Goal: Entertainment & Leisure: Browse casually

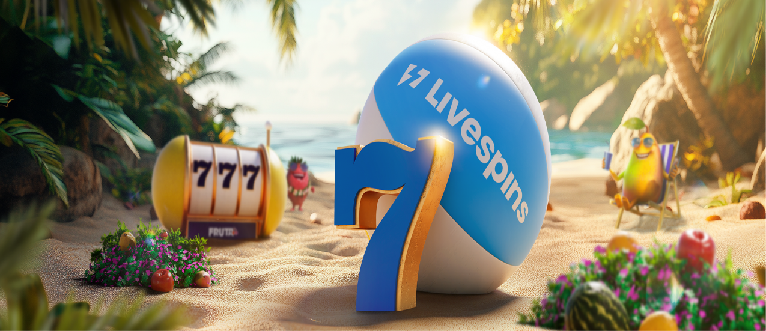
click at [73, 48] on span "Kirjaudu" at bounding box center [82, 43] width 29 height 9
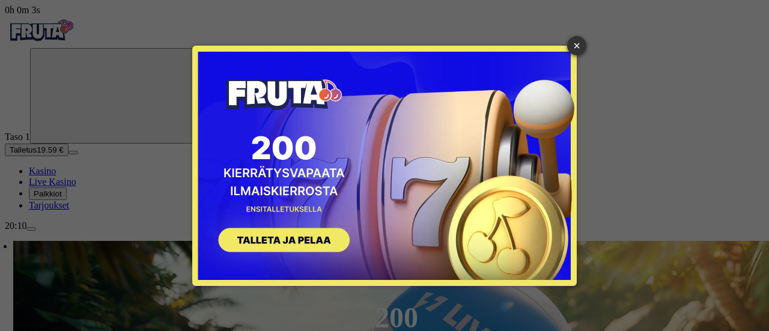
click at [296, 237] on button "SIGN UP" at bounding box center [277, 242] width 151 height 38
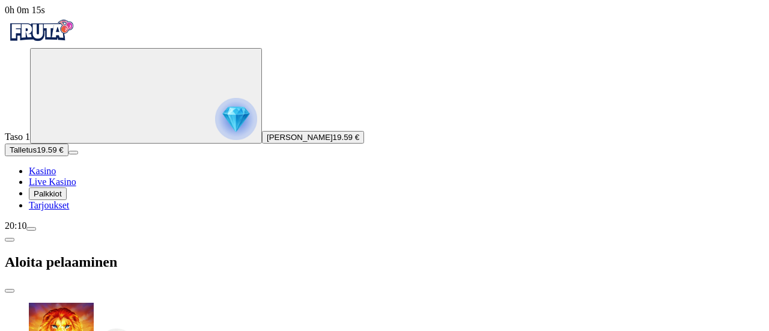
click at [10, 291] on span "close icon" at bounding box center [10, 291] width 0 height 0
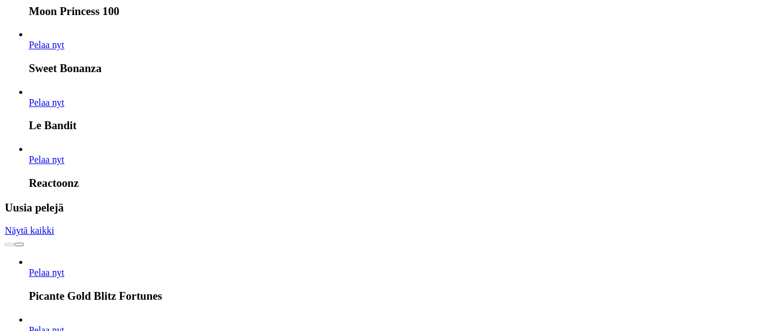
scroll to position [1690, 0]
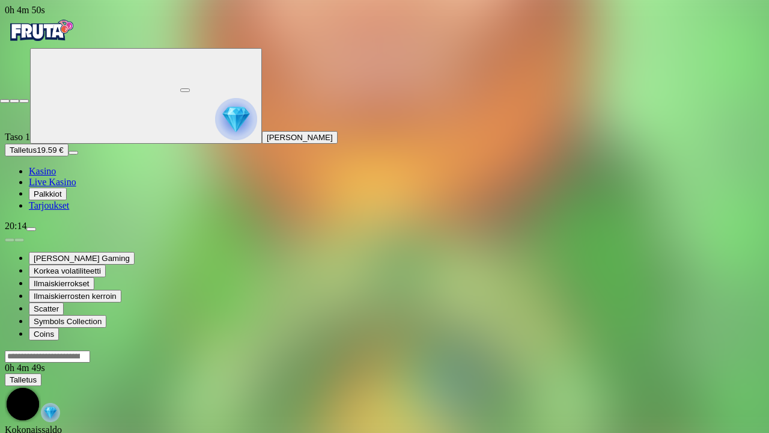
click at [5, 101] on span "close icon" at bounding box center [5, 101] width 0 height 0
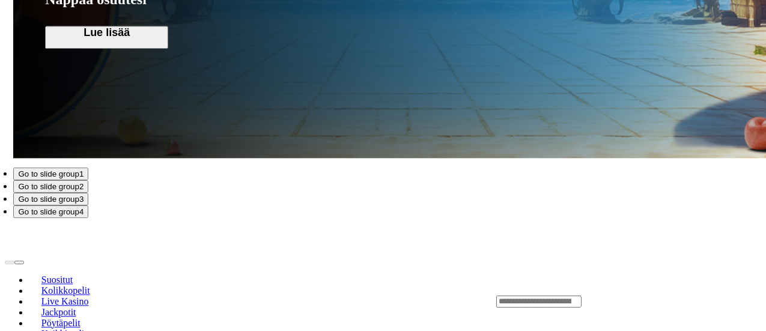
scroll to position [1505, 0]
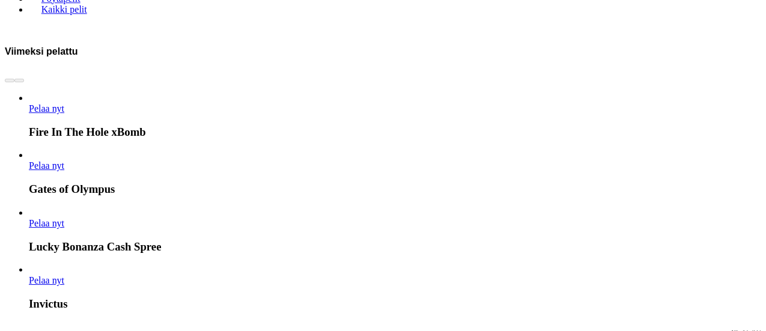
scroll to position [1795, 0]
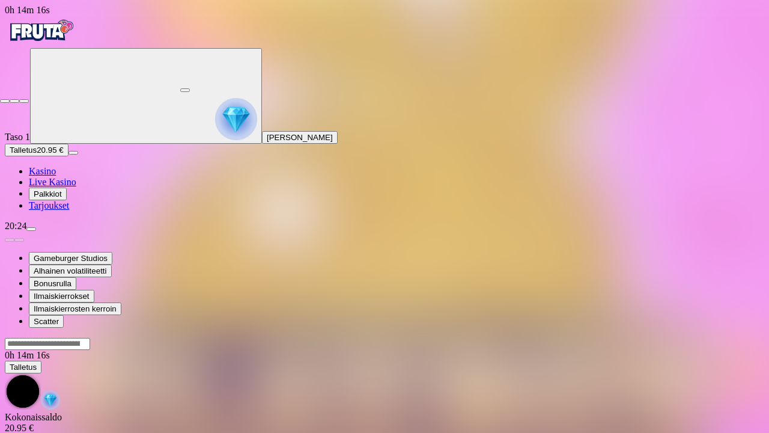
click at [5, 101] on span "close icon" at bounding box center [5, 101] width 0 height 0
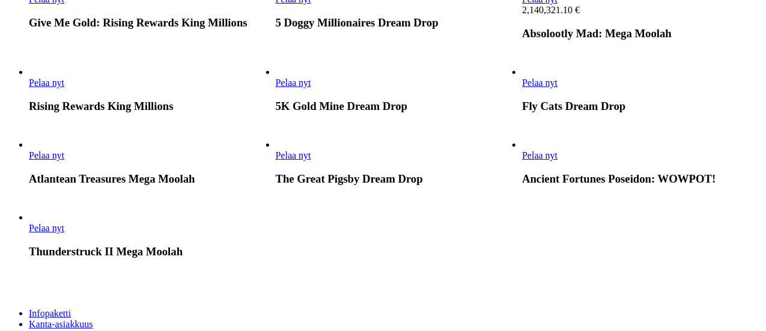
scroll to position [803, 0]
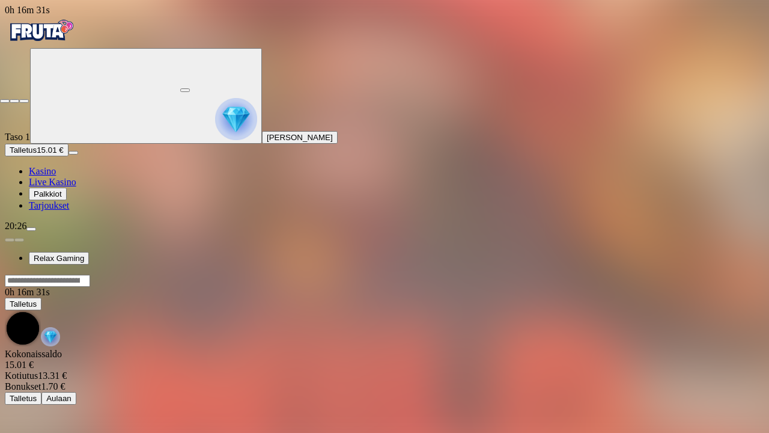
click at [5, 101] on span "close icon" at bounding box center [5, 101] width 0 height 0
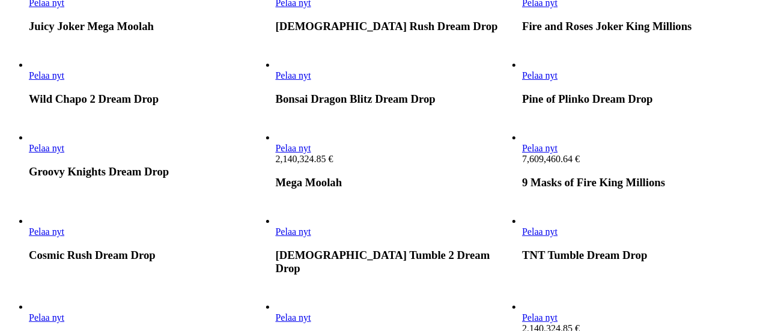
scroll to position [484, 0]
click at [64, 8] on link "Pelaa nyt" at bounding box center [46, 3] width 35 height 10
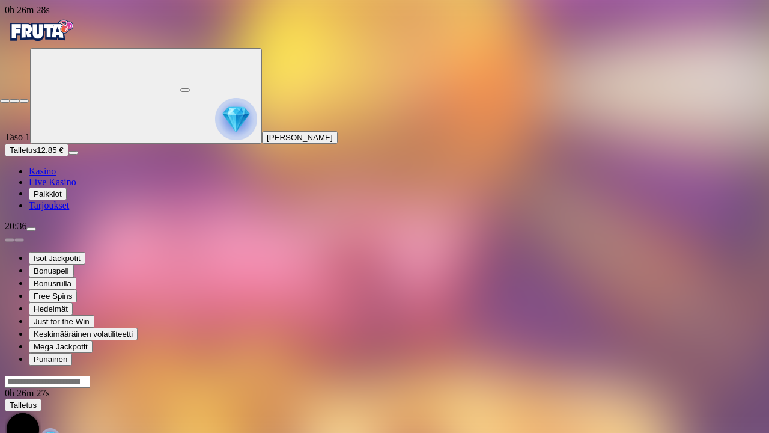
click at [5, 101] on span "close icon" at bounding box center [5, 101] width 0 height 0
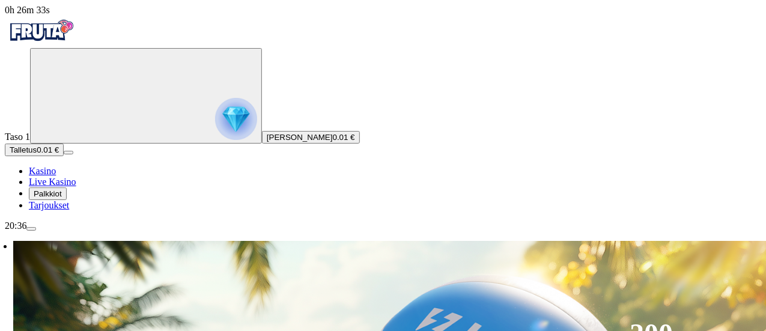
click at [31, 229] on span "menu icon" at bounding box center [31, 229] width 0 height 0
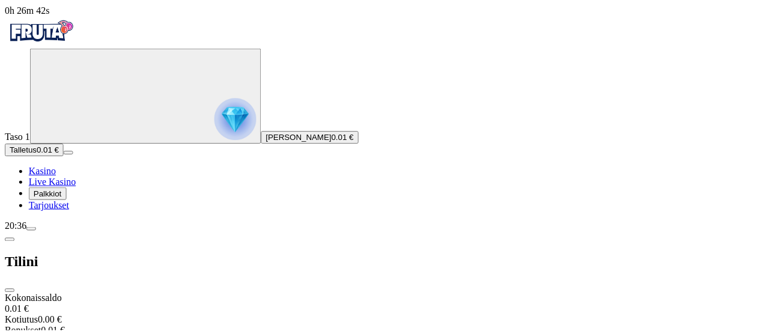
scroll to position [100, 0]
click at [109, 211] on div "Taso 1 [PERSON_NAME] 0.01 € Talletus 0.01 € Kasino Live Kasino Palkkiot Tarjouk…" at bounding box center [384, 129] width 759 height 163
drag, startPoint x: 0, startPoint y: 277, endPoint x: 7, endPoint y: 263, distance: 16.1
click at [7, 211] on div "Taso 1 [PERSON_NAME] 0.01 € Talletus 0.01 € Kasino Live Kasino Palkkiot Tarjouk…" at bounding box center [384, 129] width 759 height 163
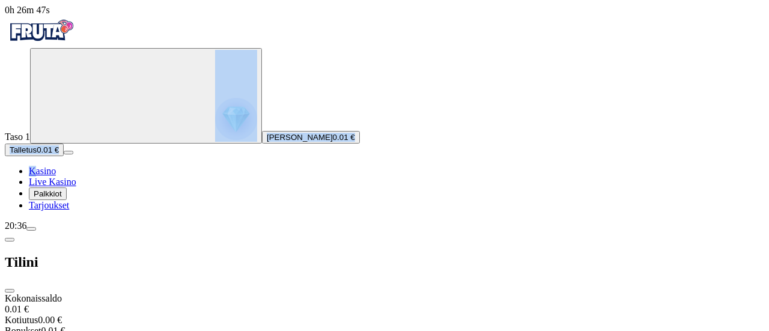
drag, startPoint x: 58, startPoint y: 260, endPoint x: 251, endPoint y: 79, distance: 265.2
click at [189, 128] on div "0h 26m 47s Taso 1 [PERSON_NAME] 0.01 € Talletus 0.01 € Kasino Live Kasino Palkk…" at bounding box center [384, 250] width 759 height 490
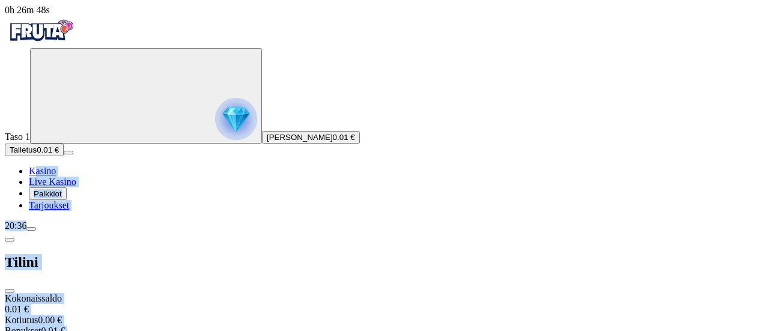
click at [10, 291] on span "close icon" at bounding box center [10, 291] width 0 height 0
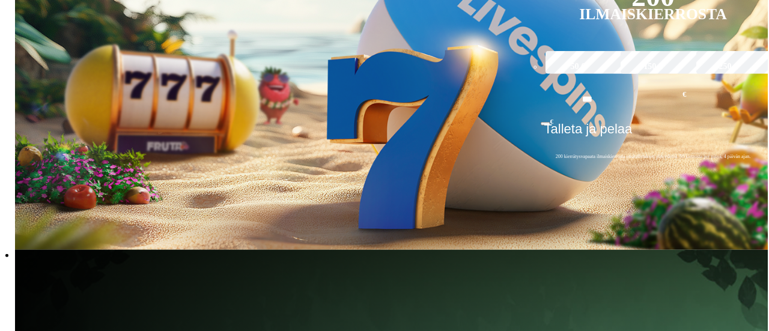
scroll to position [341, 0]
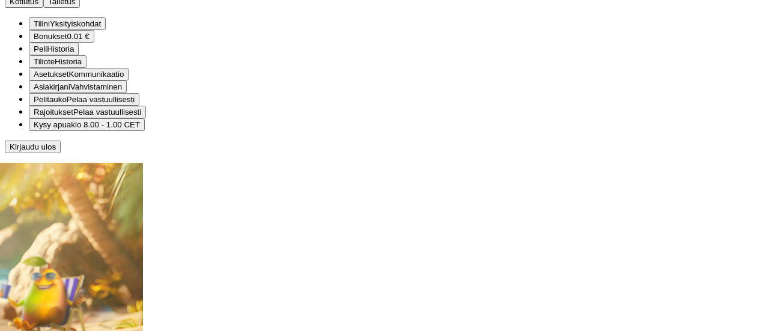
click at [80, 8] on button "Talletus" at bounding box center [61, 1] width 37 height 13
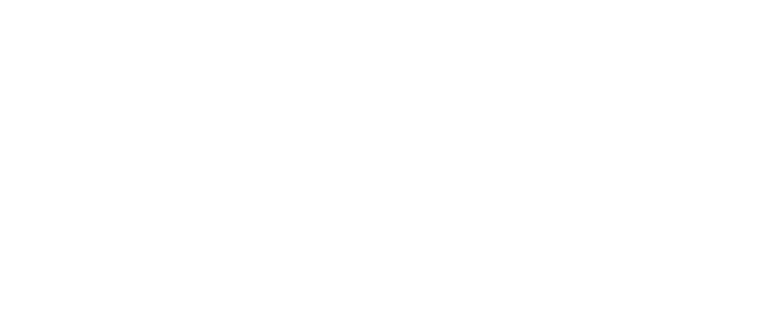
click at [277, 177] on div "4h 22m 2s Talletuksella etuja Talleta 250 € tai enemmän Saat 40 ilmaiskierrosta…" at bounding box center [384, 326] width 759 height 729
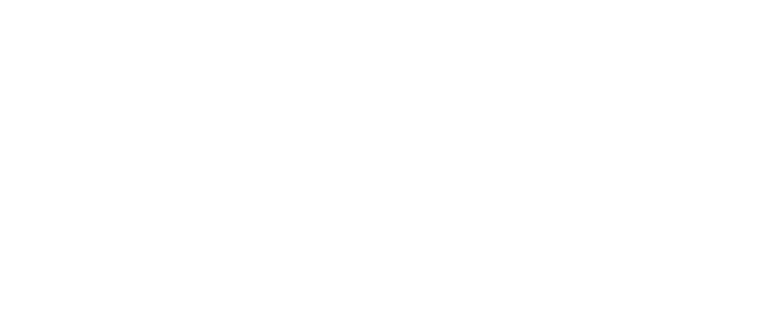
type input "*"
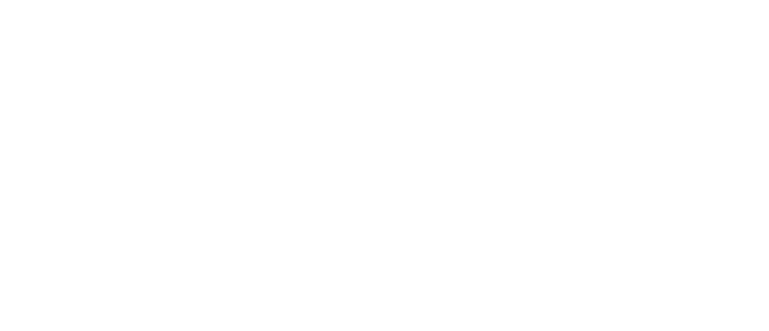
scroll to position [71, 0]
type input "**"
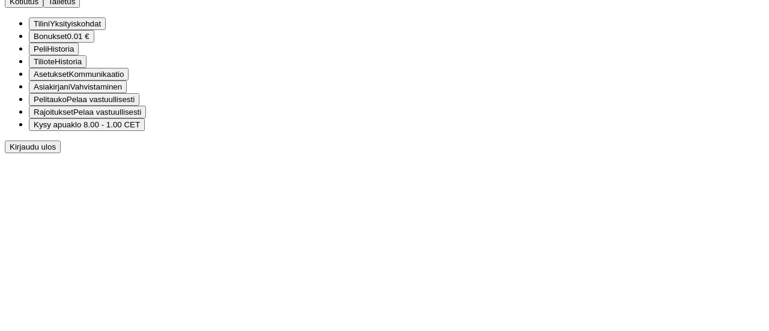
click at [101, 28] on span "Yksityiskohdat" at bounding box center [75, 23] width 51 height 9
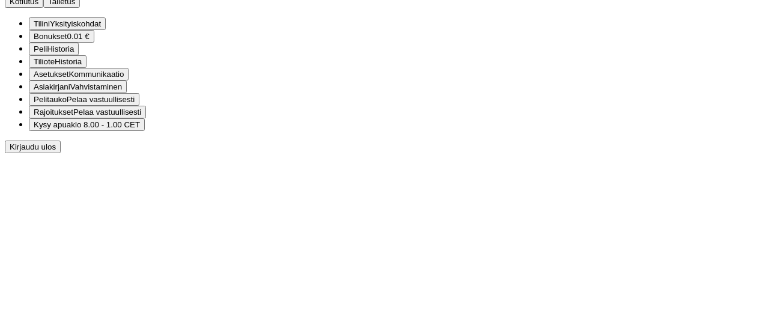
scroll to position [56, 0]
click at [82, 66] on span "Historia" at bounding box center [68, 61] width 27 height 9
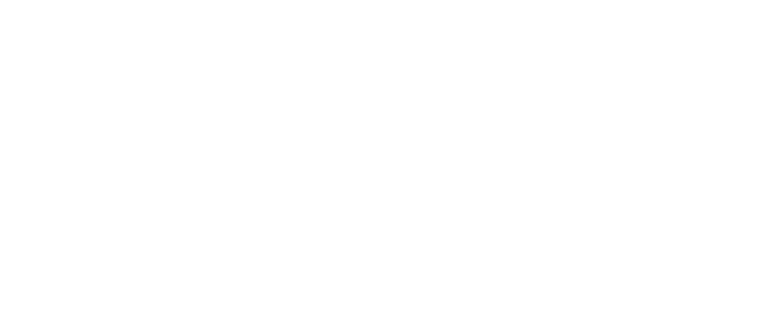
scroll to position [0, 0]
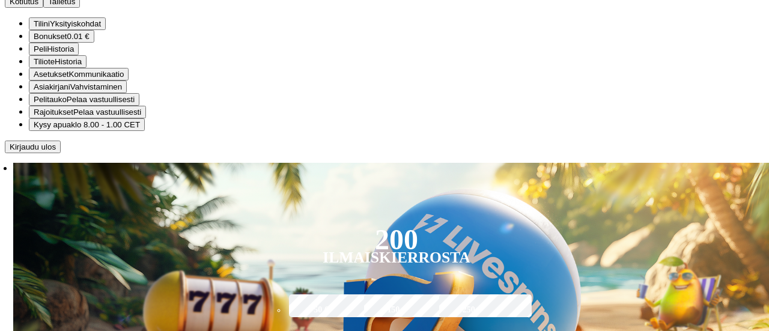
click at [47, 53] on span "Peli" at bounding box center [40, 48] width 13 height 9
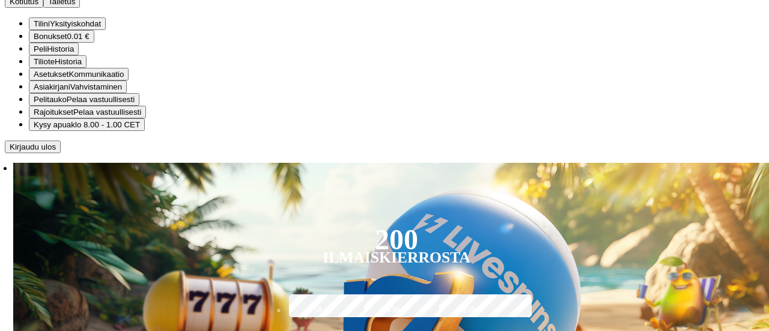
click at [75, 6] on span "Talletus" at bounding box center [61, 1] width 27 height 9
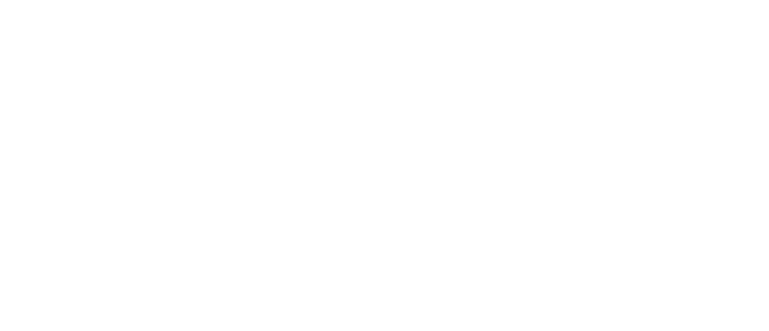
type input "*"
type input "**"
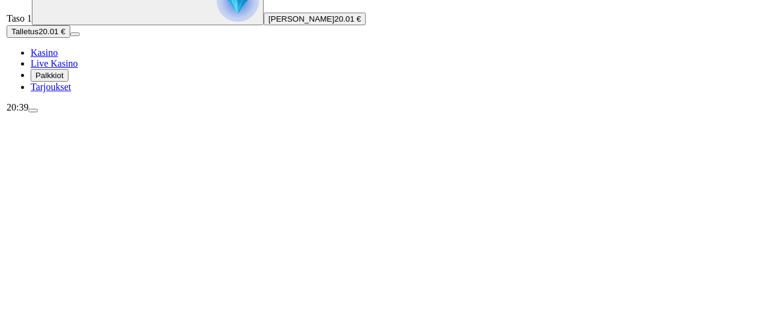
scroll to position [127, 0]
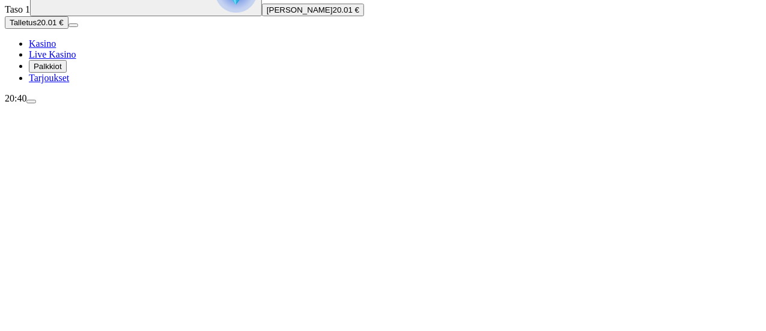
click at [68, 29] on button "Talletus 20.01 €" at bounding box center [37, 22] width 64 height 13
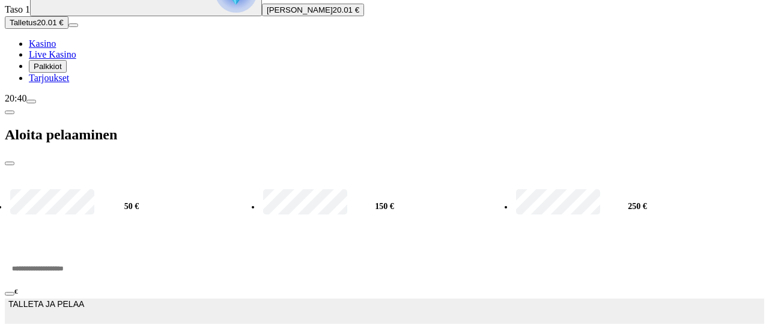
click at [189, 187] on label "50 €" at bounding box center [131, 206] width 249 height 38
type input "**"
click at [10, 163] on span "close icon" at bounding box center [10, 163] width 0 height 0
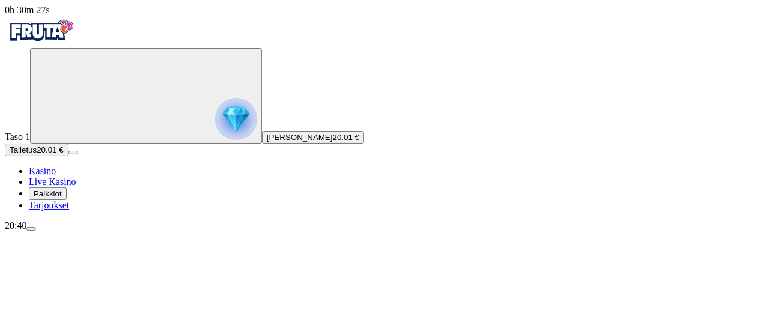
click at [37, 154] on span "Talletus" at bounding box center [23, 149] width 27 height 9
click at [10, 291] on span "close icon" at bounding box center [10, 291] width 0 height 0
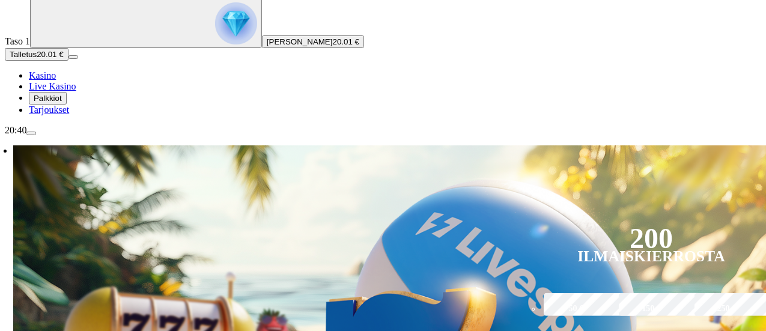
scroll to position [47, 0]
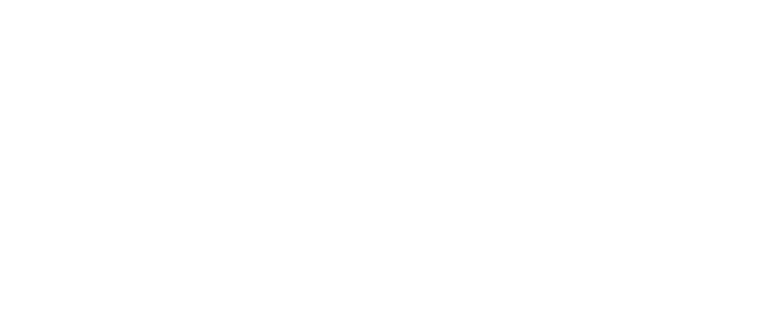
scroll to position [496, 0]
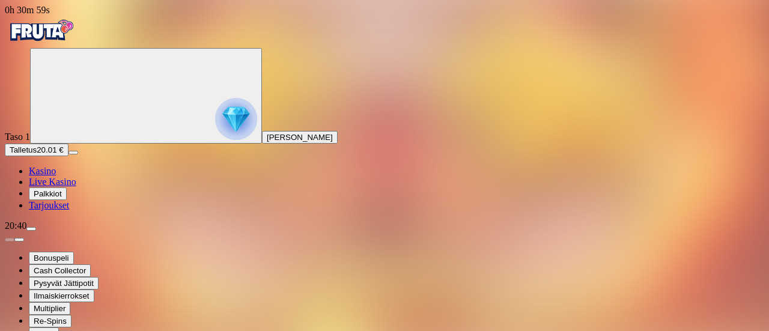
click at [52, 231] on div "20:40" at bounding box center [384, 225] width 759 height 11
click at [90, 300] on span "Ilmaiskierrokset" at bounding box center [62, 295] width 56 height 9
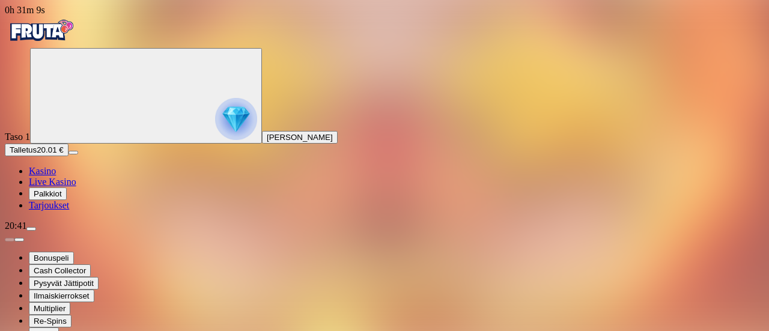
click at [90, 300] on span "Ilmaiskierrokset" at bounding box center [62, 295] width 56 height 9
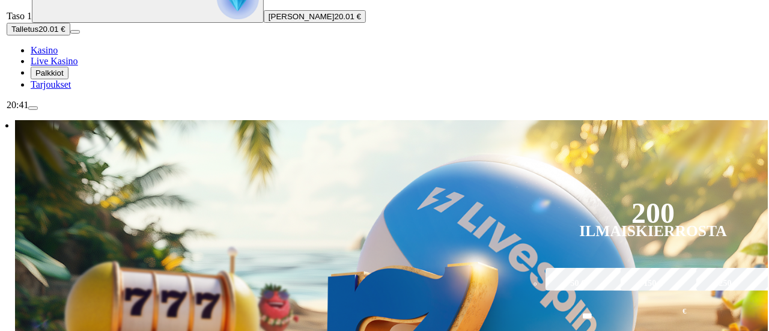
scroll to position [120, 0]
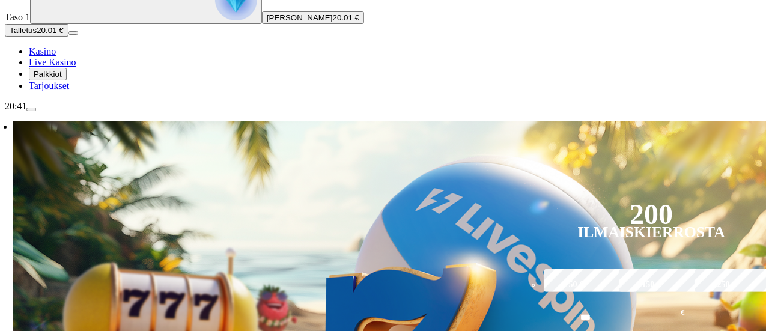
click at [31, 109] on span "menu icon" at bounding box center [31, 109] width 0 height 0
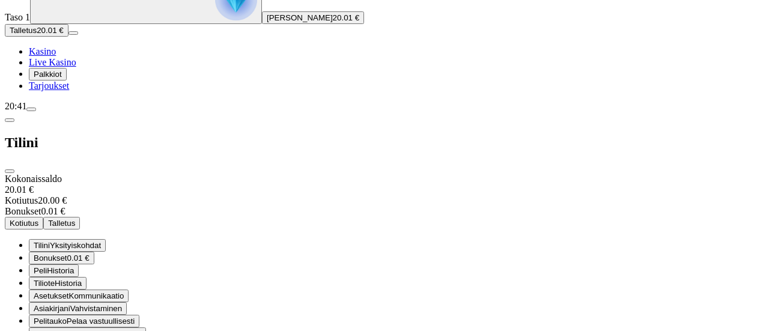
scroll to position [49, 0]
click at [94, 252] on button "Bonukset 0.01 €" at bounding box center [61, 258] width 65 height 13
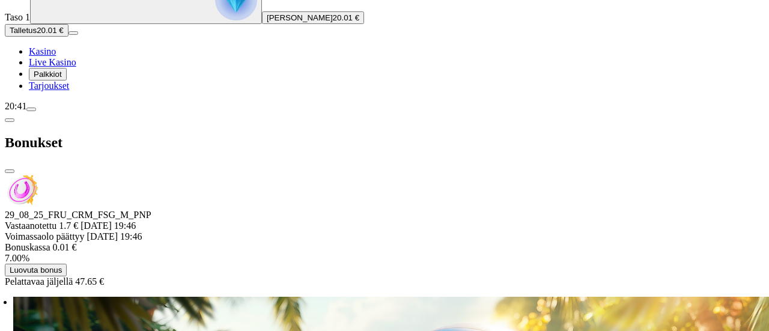
click at [10, 171] on span "close icon" at bounding box center [10, 171] width 0 height 0
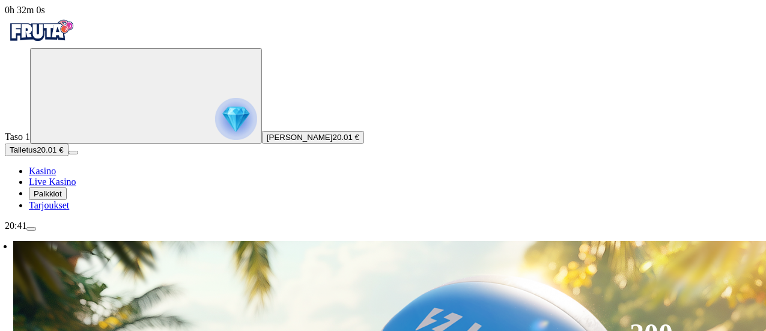
scroll to position [156, 0]
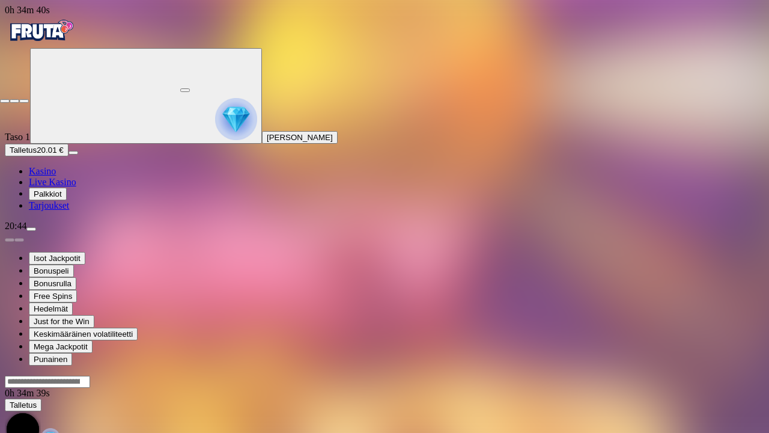
click at [5, 101] on span "close icon" at bounding box center [5, 101] width 0 height 0
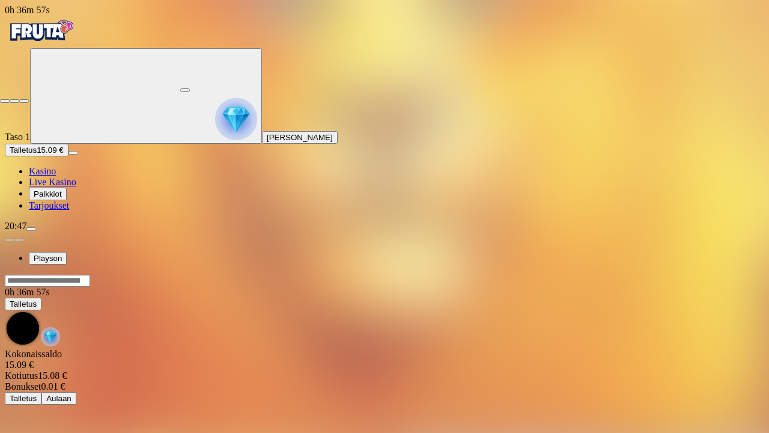
click at [5, 101] on span "close icon" at bounding box center [5, 101] width 0 height 0
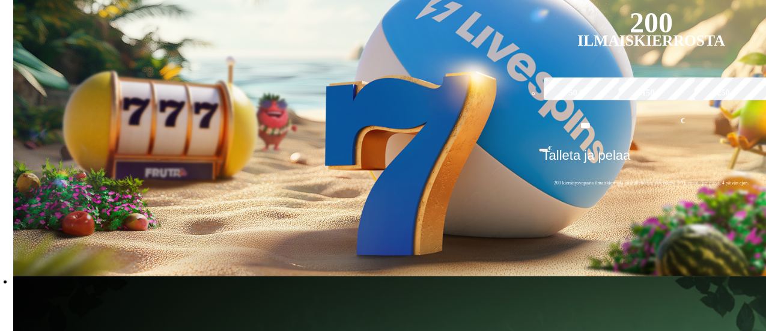
scroll to position [313, 0]
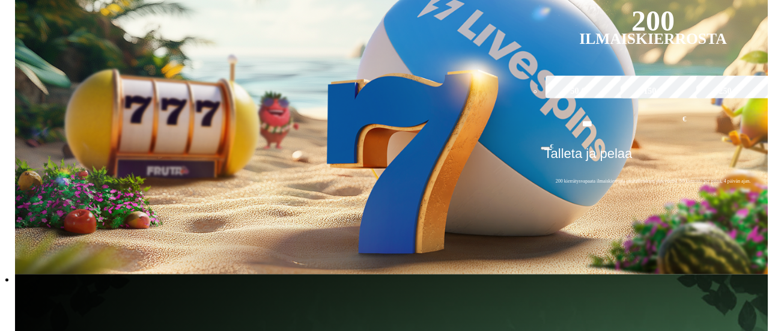
scroll to position [959, 0]
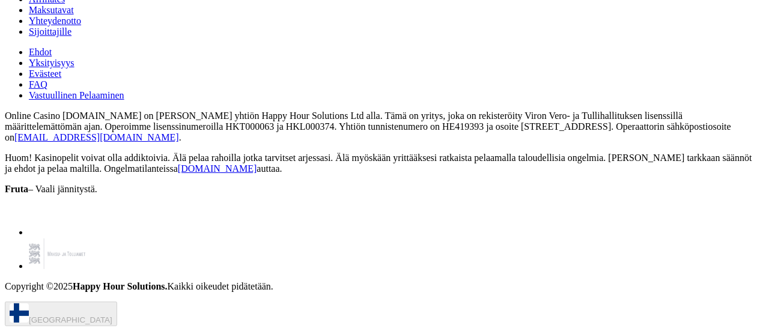
scroll to position [4274, 0]
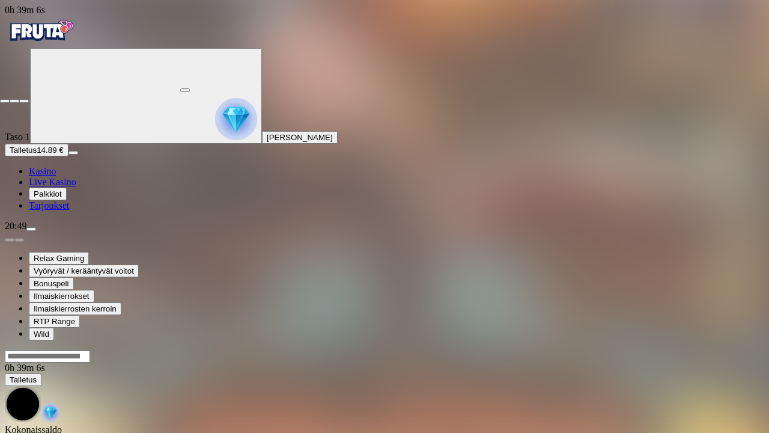
click at [5, 101] on span "close icon" at bounding box center [5, 101] width 0 height 0
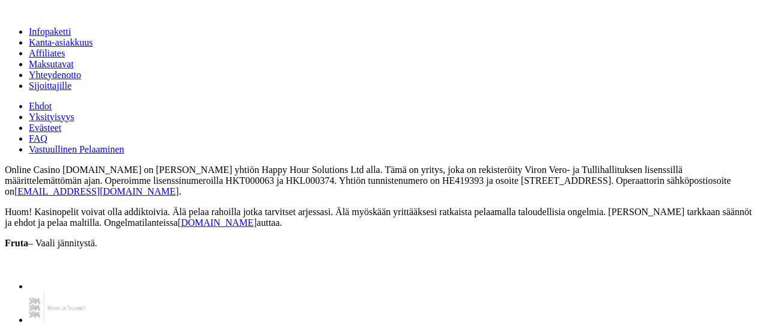
scroll to position [1085, 0]
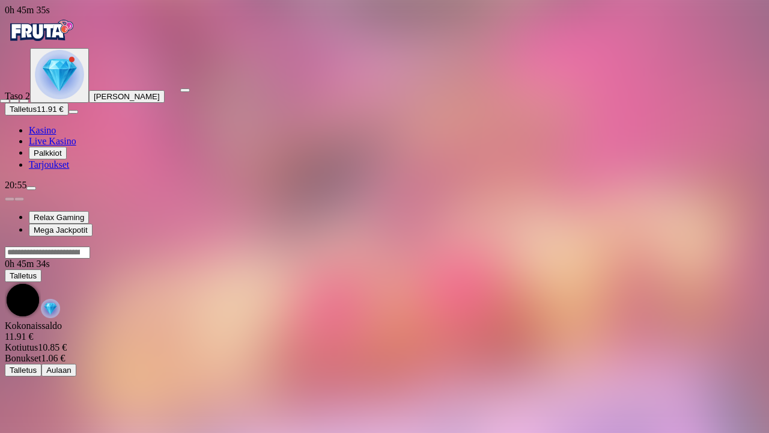
click at [5, 101] on span "close icon" at bounding box center [5, 101] width 0 height 0
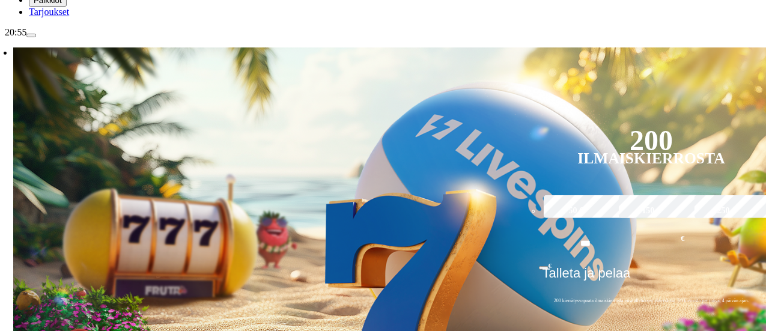
scroll to position [153, 0]
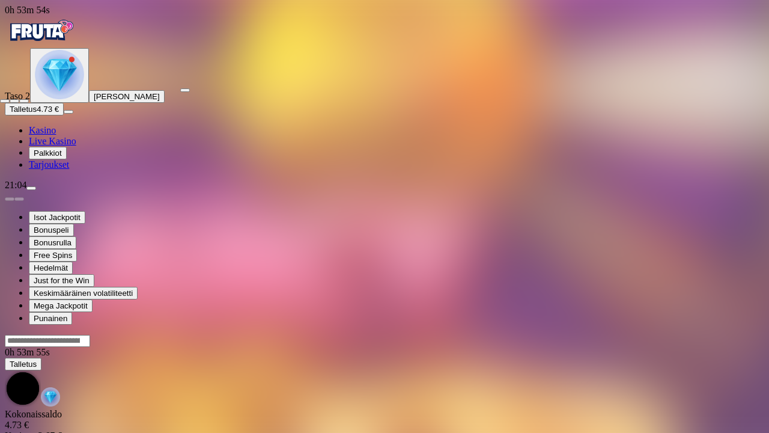
click at [5, 101] on span "close icon" at bounding box center [5, 101] width 0 height 0
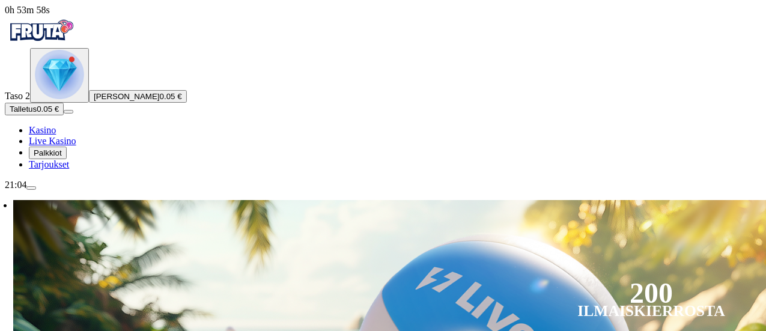
click at [84, 99] on img "Primary" at bounding box center [59, 74] width 49 height 49
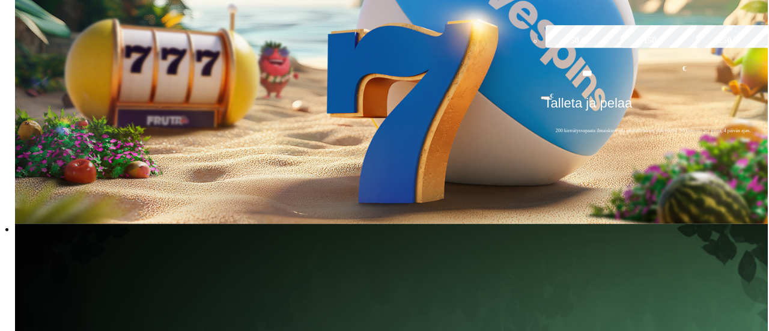
scroll to position [645, 0]
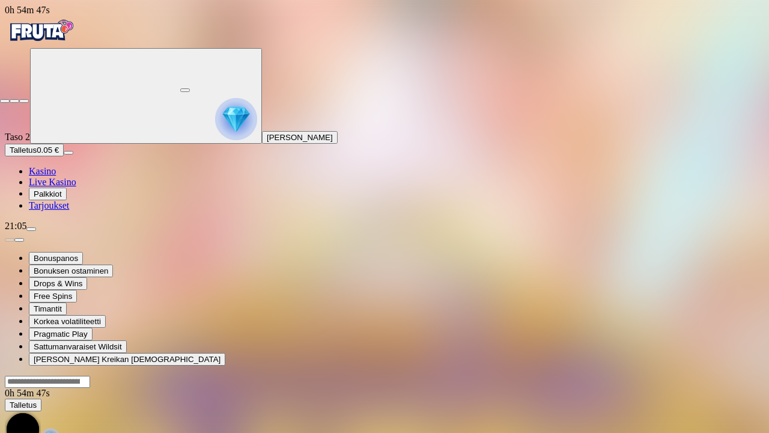
click at [5, 101] on span "close icon" at bounding box center [5, 101] width 0 height 0
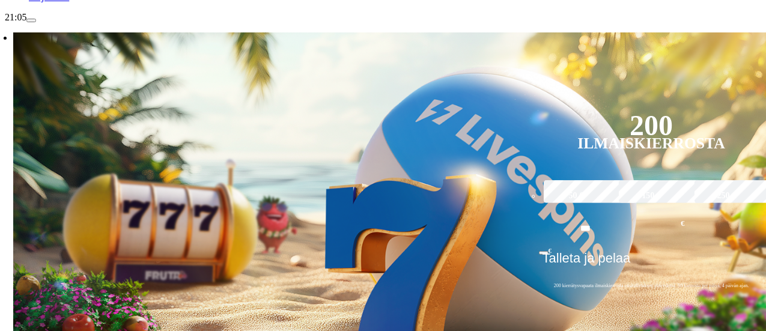
scroll to position [230, 0]
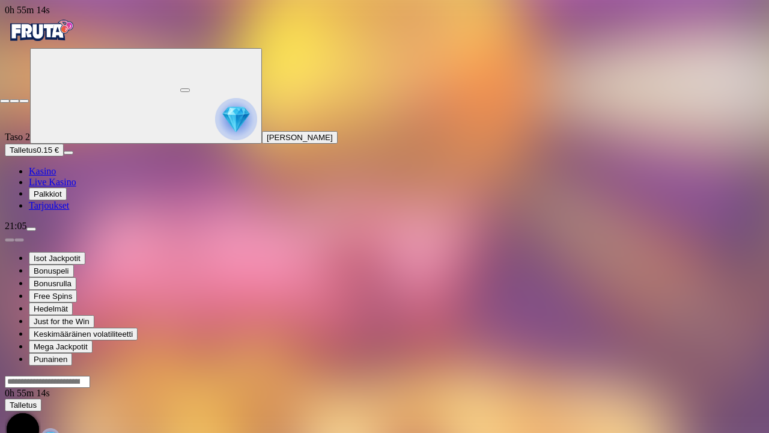
click at [5, 101] on span "close icon" at bounding box center [5, 101] width 0 height 0
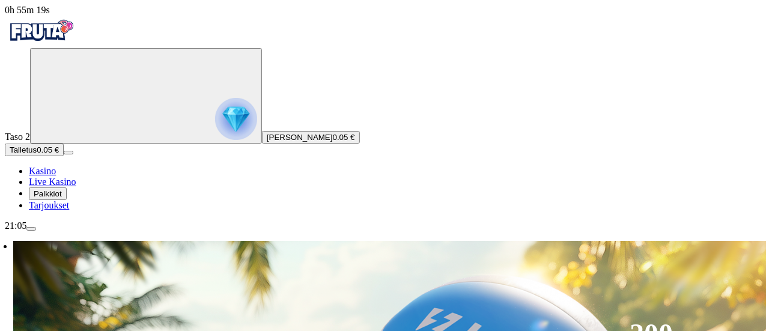
click at [31, 229] on span "menu icon" at bounding box center [31, 229] width 0 height 0
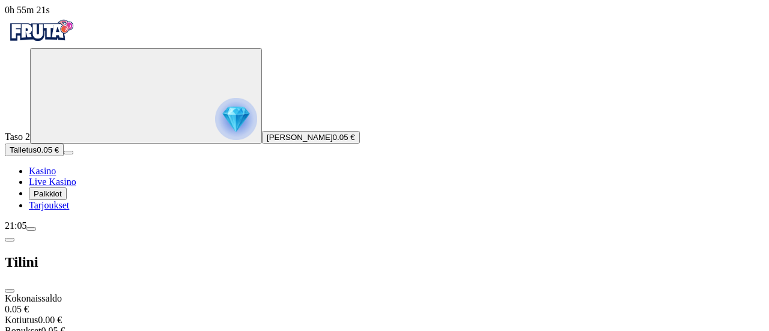
scroll to position [121, 0]
